Goal: Obtain resource: Obtain resource

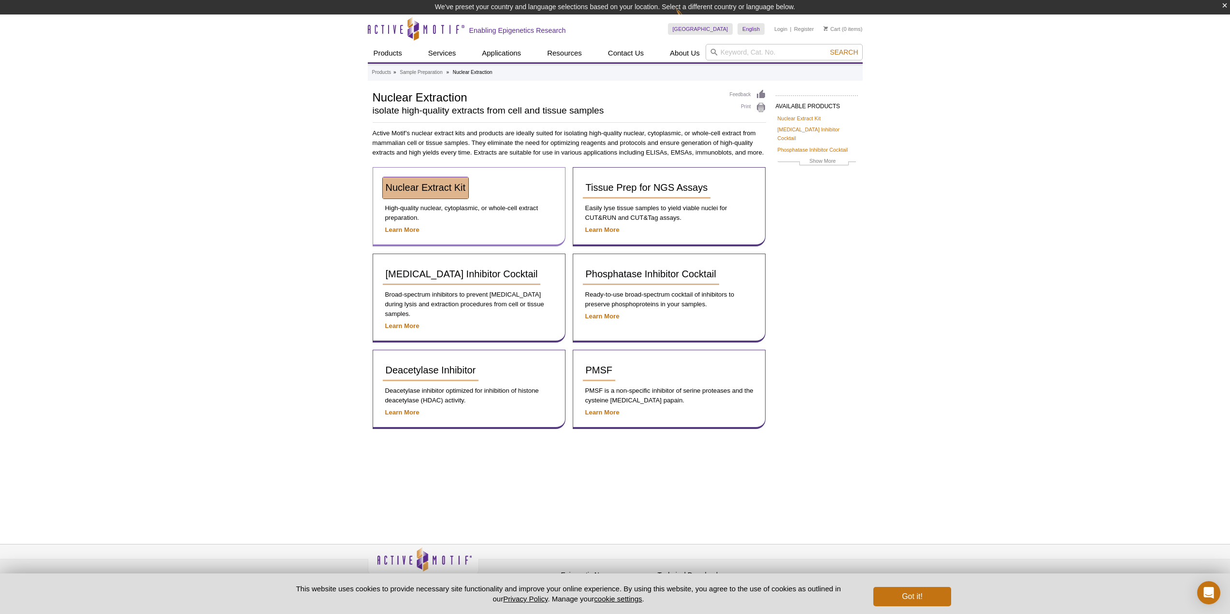
click at [408, 195] on link "Nuclear Extract Kit" at bounding box center [426, 187] width 86 height 21
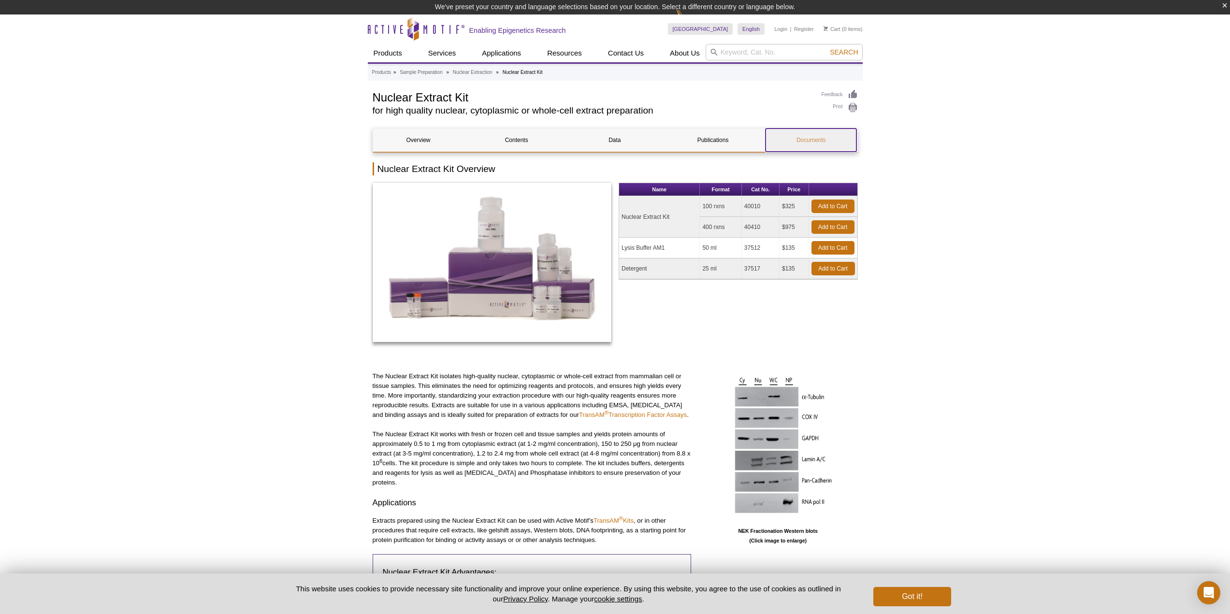
click at [806, 146] on link "Documents" at bounding box center [810, 140] width 91 height 23
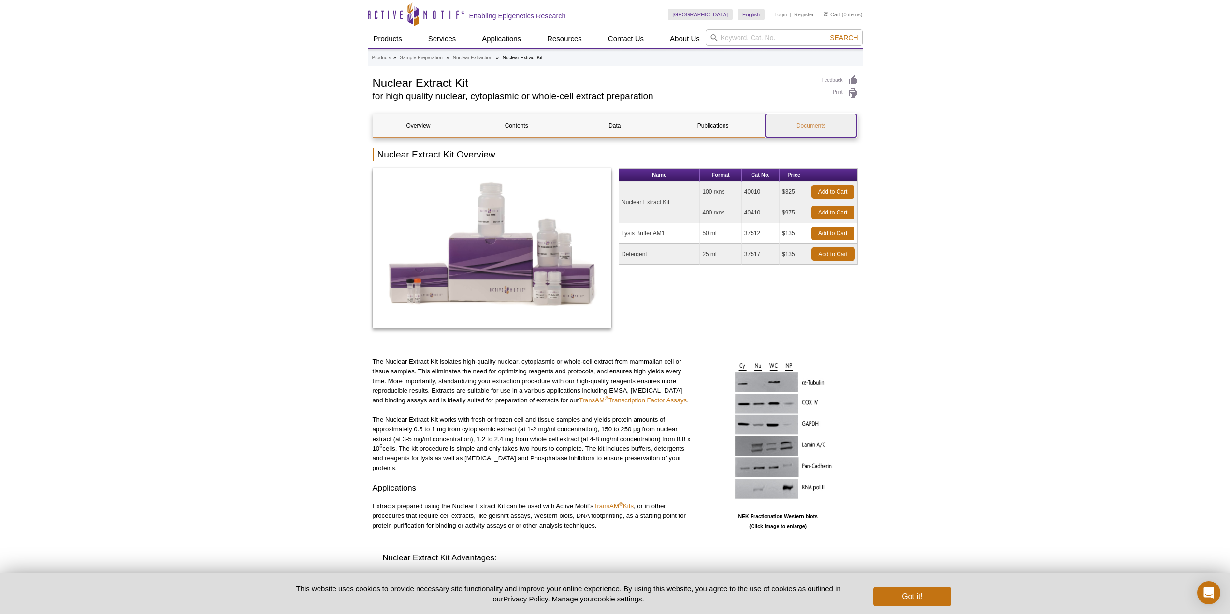
click at [800, 120] on link "Documents" at bounding box center [810, 125] width 91 height 23
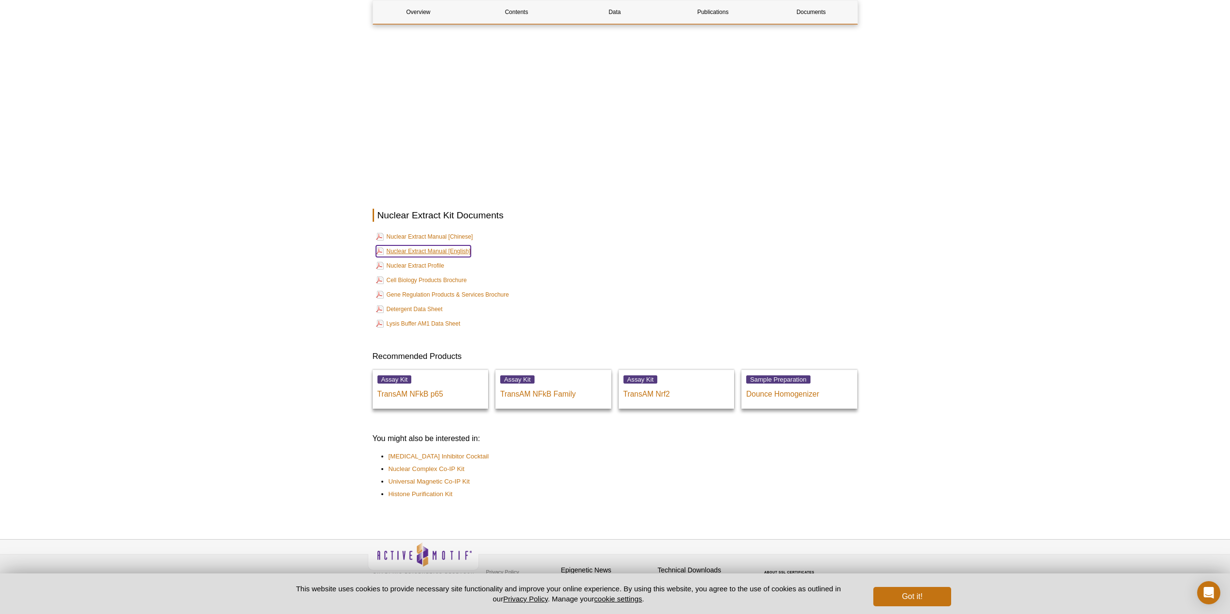
click at [404, 246] on link "Nuclear Extract Manual [English]" at bounding box center [423, 251] width 95 height 12
